Goal: Transaction & Acquisition: Purchase product/service

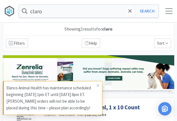
select select "2"
select select "3"
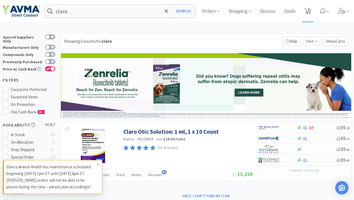
click at [177, 15] on span "2" at bounding box center [309, 9] width 2 height 22
select select "2"
select select "3"
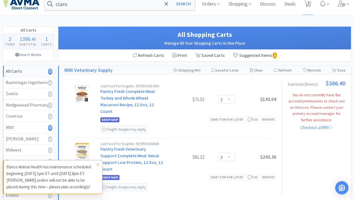
scroll to position [6, 0]
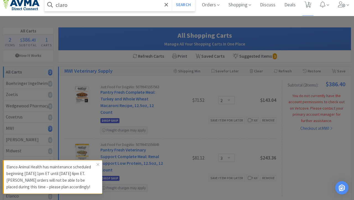
click at [101, 10] on input "claro" at bounding box center [120, 4] width 151 height 13
click at [94, 6] on input "claro" at bounding box center [120, 4] width 151 height 13
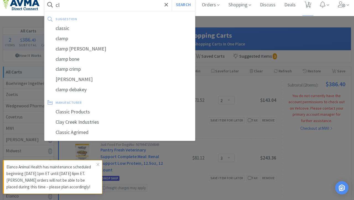
type input "c"
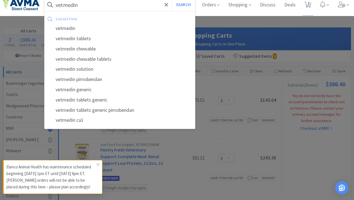
type input "vetmedin"
click at [172, 0] on button "Search" at bounding box center [183, 4] width 23 height 13
select select "2"
select select "3"
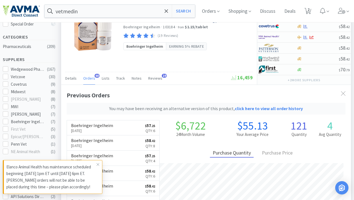
scroll to position [162, 290]
click at [100, 120] on p "[DATE]" at bounding box center [92, 130] width 42 height 6
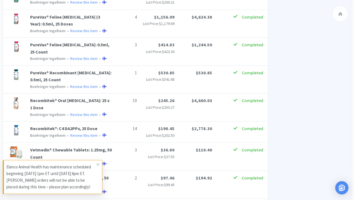
scroll to position [546, 0]
